Goal: Task Accomplishment & Management: Complete application form

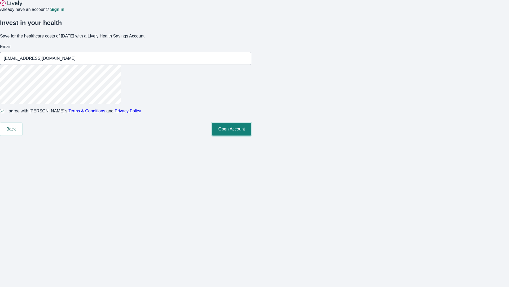
click at [252, 135] on button "Open Account" at bounding box center [232, 129] width 40 height 13
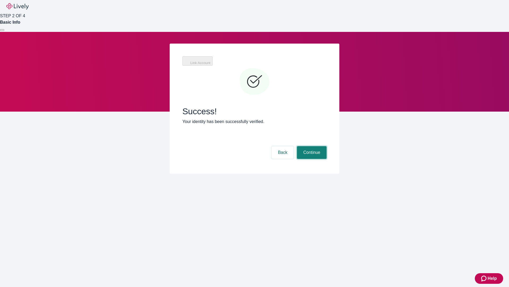
click at [311, 146] on button "Continue" at bounding box center [312, 152] width 30 height 13
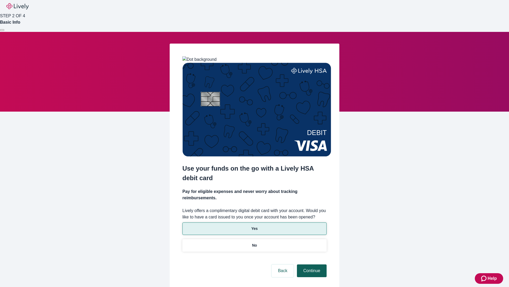
click at [254, 226] on p "Yes" at bounding box center [255, 229] width 6 height 6
click at [311, 264] on button "Continue" at bounding box center [312, 270] width 30 height 13
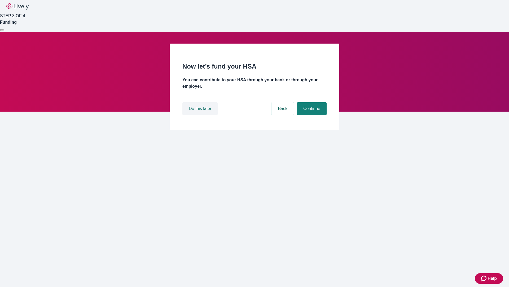
click at [201, 115] on button "Do this later" at bounding box center [200, 108] width 35 height 13
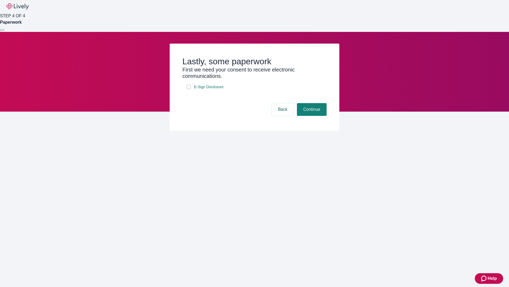
click at [189, 89] on input "E-Sign Disclosure" at bounding box center [189, 87] width 4 height 4
checkbox input "true"
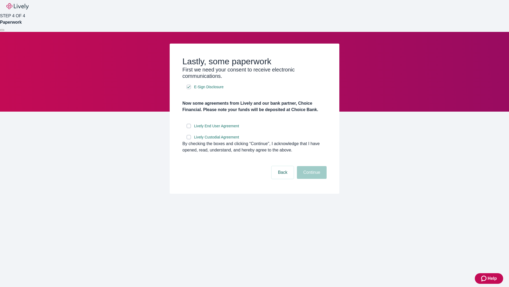
click at [189, 128] on input "Lively End User Agreement" at bounding box center [189, 126] width 4 height 4
checkbox input "true"
click at [189, 139] on input "Lively Custodial Agreement" at bounding box center [189, 137] width 4 height 4
checkbox input "true"
click at [311, 179] on button "Continue" at bounding box center [312, 172] width 30 height 13
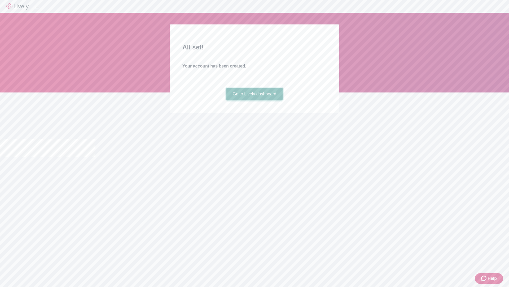
click at [254, 100] on link "Go to Lively dashboard" at bounding box center [255, 94] width 57 height 13
